Goal: Task Accomplishment & Management: Use online tool/utility

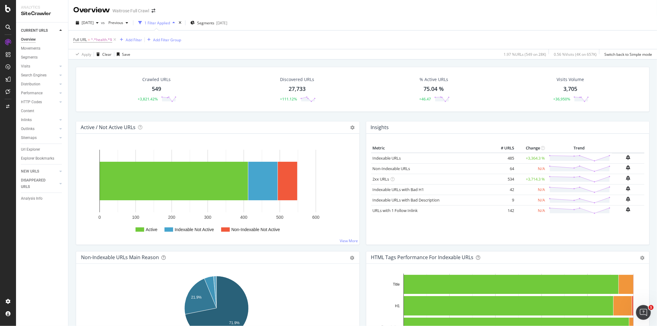
click at [506, 157] on td "485" at bounding box center [503, 158] width 25 height 11
click at [392, 156] on link "Indexable URLs" at bounding box center [387, 158] width 28 height 6
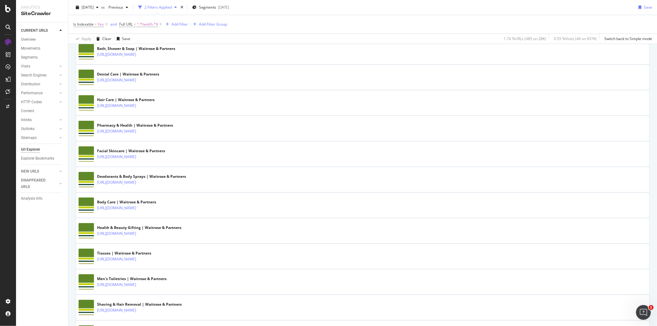
scroll to position [34, 0]
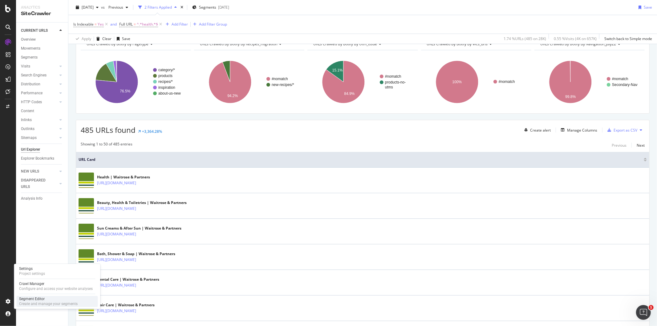
click at [43, 303] on div "Create and manage your segments" at bounding box center [48, 303] width 59 height 5
